Goal: Task Accomplishment & Management: Manage account settings

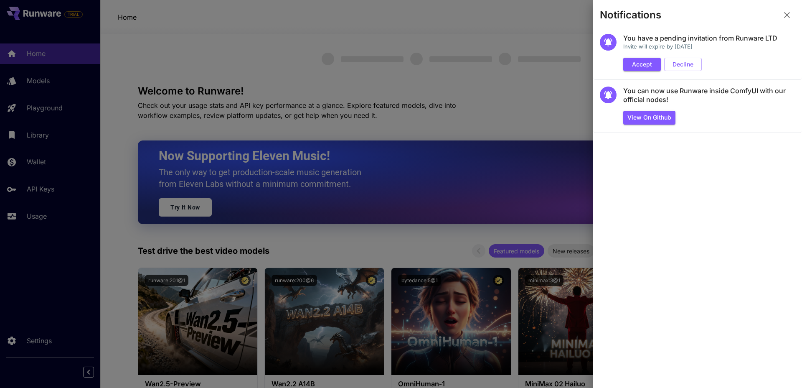
click at [354, 242] on div at bounding box center [401, 194] width 802 height 388
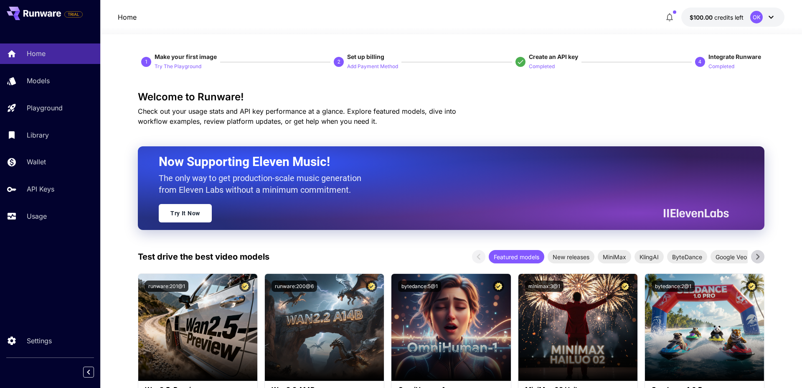
click at [775, 13] on icon at bounding box center [771, 17] width 10 height 10
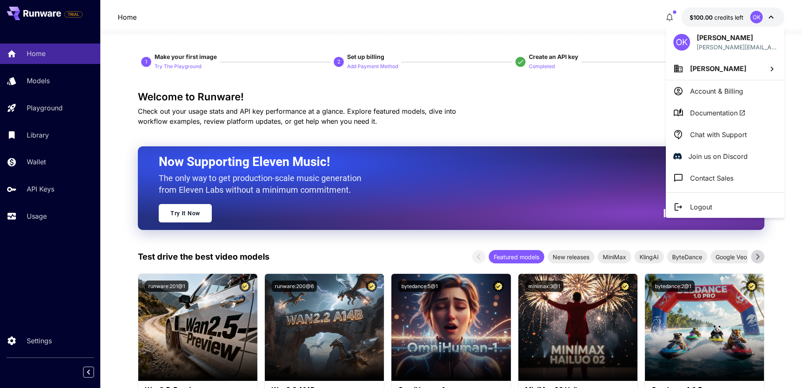
click at [775, 13] on div at bounding box center [401, 194] width 802 height 388
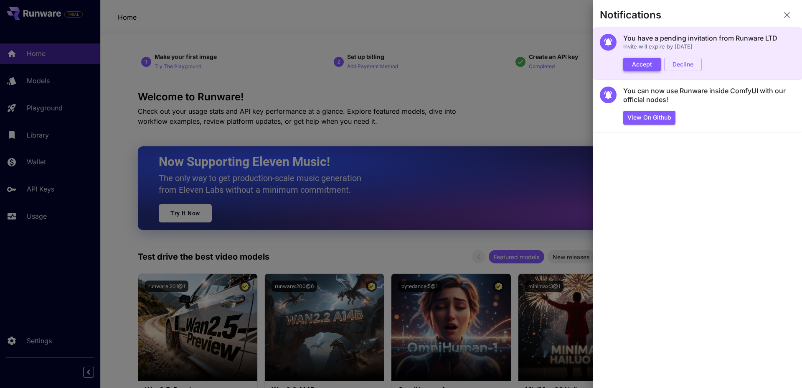
click at [626, 64] on button "Accept" at bounding box center [642, 65] width 38 height 14
